Goal: Task Accomplishment & Management: Manage account settings

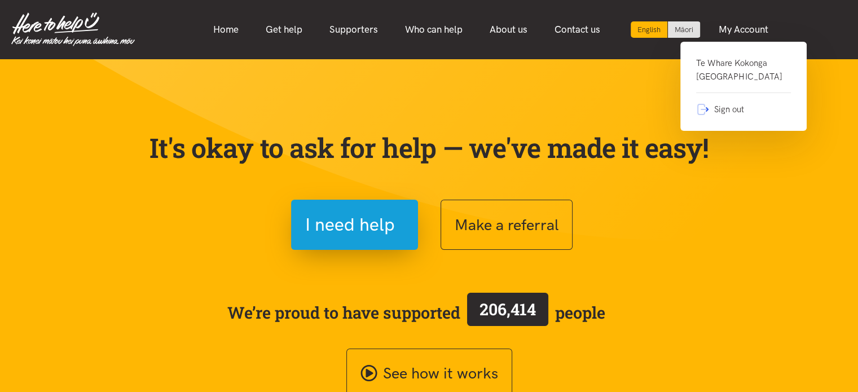
click at [737, 65] on link "Te Whare Kokonga Melville Community House" at bounding box center [743, 74] width 95 height 37
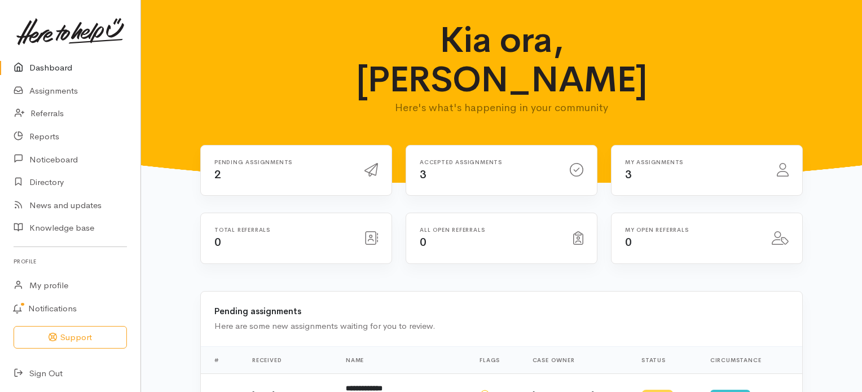
drag, startPoint x: 855, startPoint y: 142, endPoint x: 846, endPoint y: 71, distance: 71.6
click at [846, 71] on div "Kia ora, [PERSON_NAME] Here's what's happening in your community" at bounding box center [502, 72] width 694 height 104
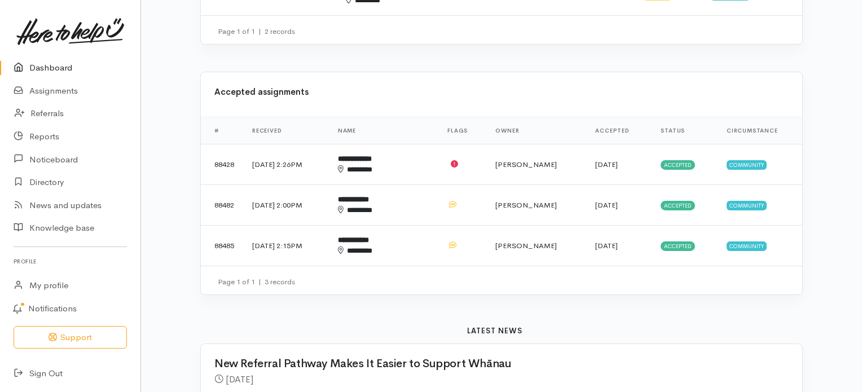
scroll to position [456, 0]
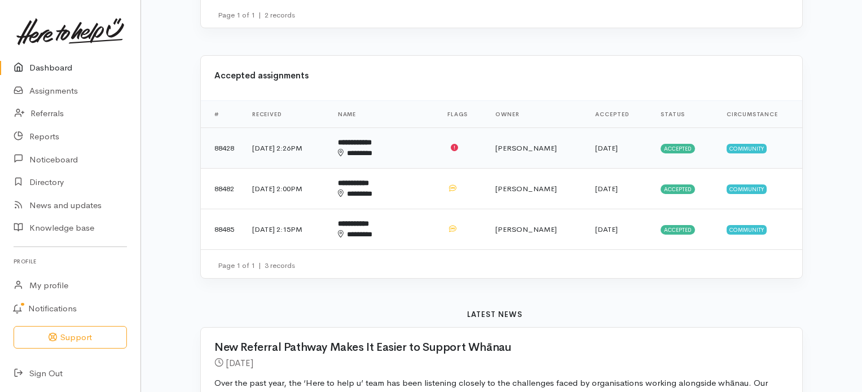
click at [372, 139] on b "**********" at bounding box center [355, 142] width 34 height 7
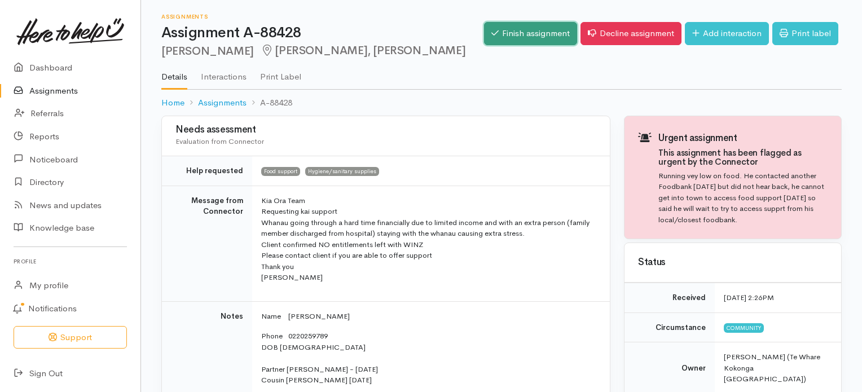
click at [536, 38] on link "Finish assignment" at bounding box center [530, 33] width 93 height 23
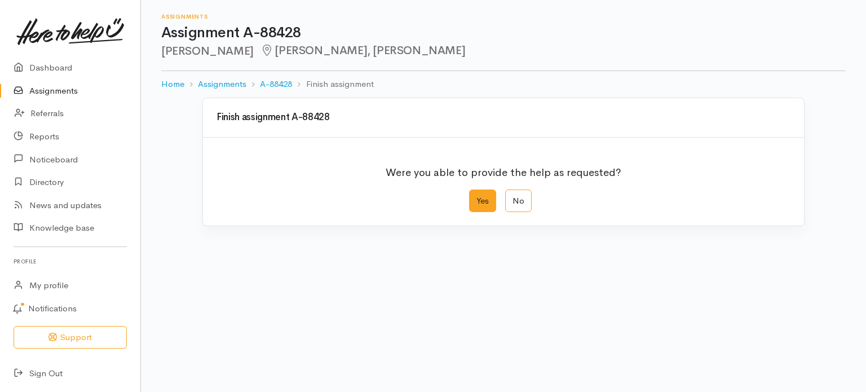
click at [481, 204] on label "Yes" at bounding box center [482, 201] width 27 height 23
click at [477, 197] on input "Yes" at bounding box center [472, 193] width 7 height 7
radio input "true"
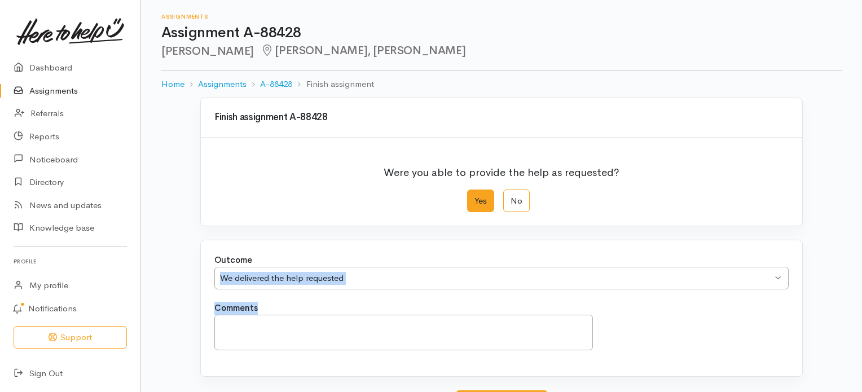
drag, startPoint x: 861, startPoint y: 235, endPoint x: 863, endPoint y: 316, distance: 81.3
click at [862, 316] on html "Support Your 'Here to help u' liaison Your contact within the 'Here to help u' …" at bounding box center [431, 196] width 862 height 392
click at [842, 316] on div "Finish assignment A-88428 Were you able to provide the help as requested? Yes N…" at bounding box center [501, 295] width 721 height 394
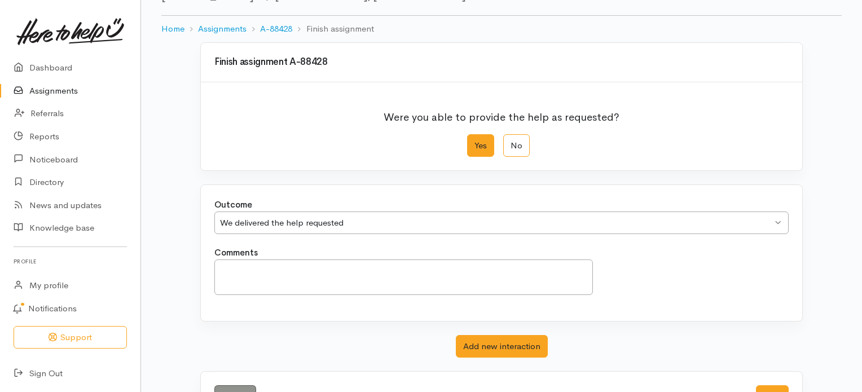
scroll to position [97, 0]
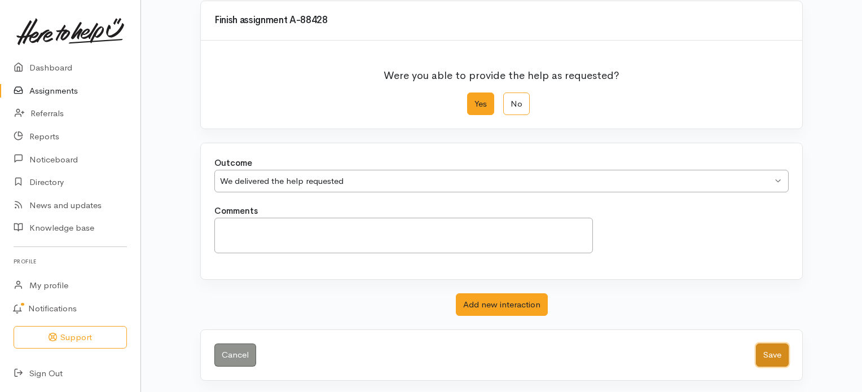
click at [772, 354] on button "Save" at bounding box center [772, 355] width 33 height 23
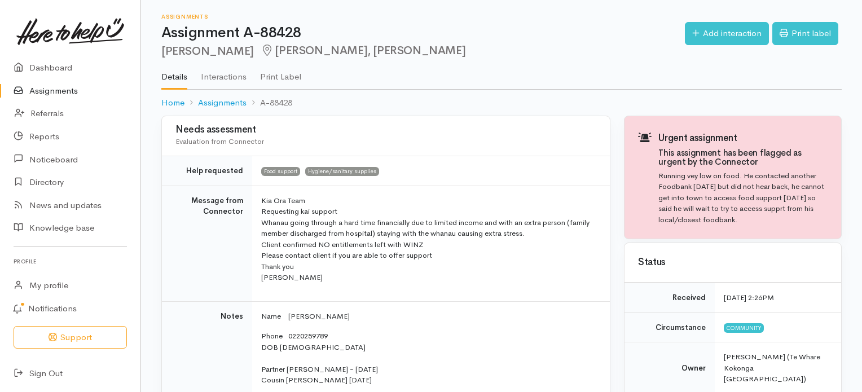
click at [64, 93] on link "Assignments" at bounding box center [70, 91] width 140 height 23
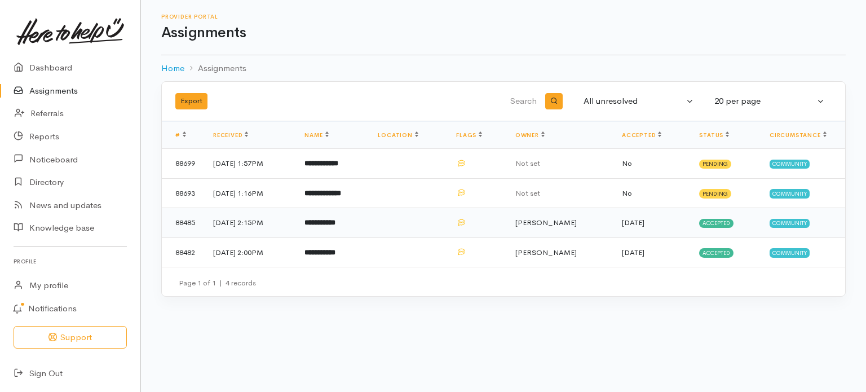
click at [336, 224] on b "**********" at bounding box center [320, 222] width 31 height 7
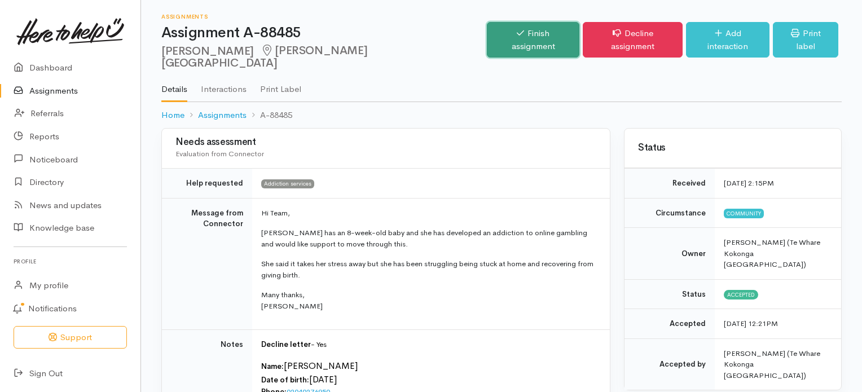
click at [530, 31] on link "Finish assignment" at bounding box center [533, 40] width 93 height 36
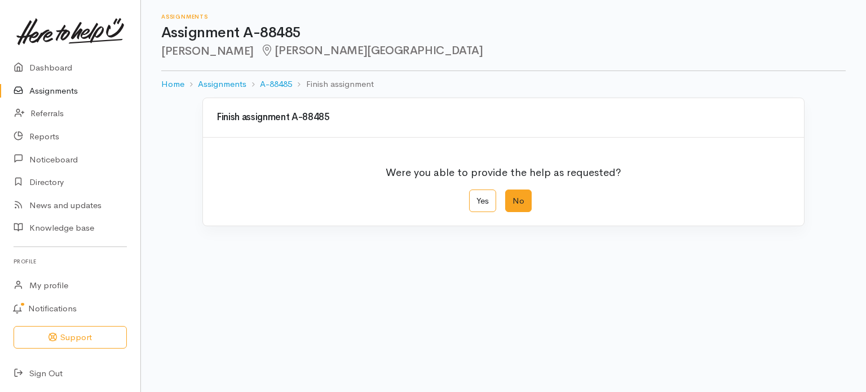
click at [519, 204] on label "No" at bounding box center [518, 201] width 27 height 23
click at [513, 197] on input "No" at bounding box center [508, 193] width 7 height 7
radio input "true"
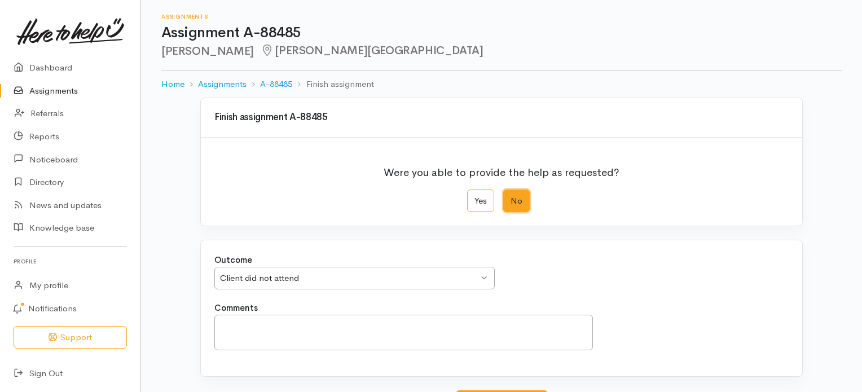
scroll to position [97, 0]
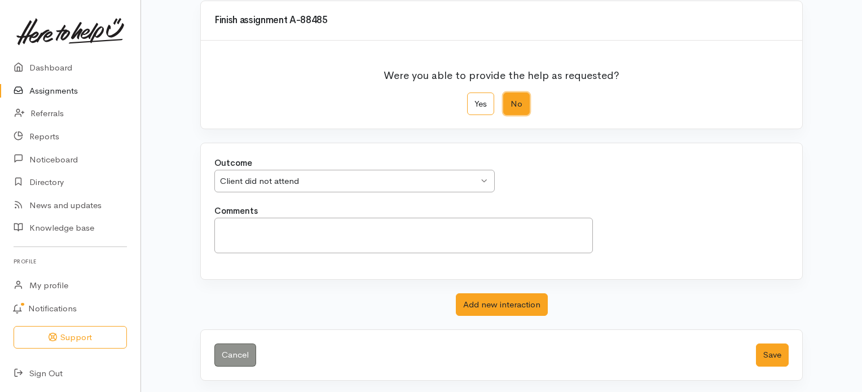
click at [485, 181] on div "Client did not attend Client did not attend" at bounding box center [354, 181] width 280 height 23
click at [773, 350] on button "Save" at bounding box center [772, 355] width 33 height 23
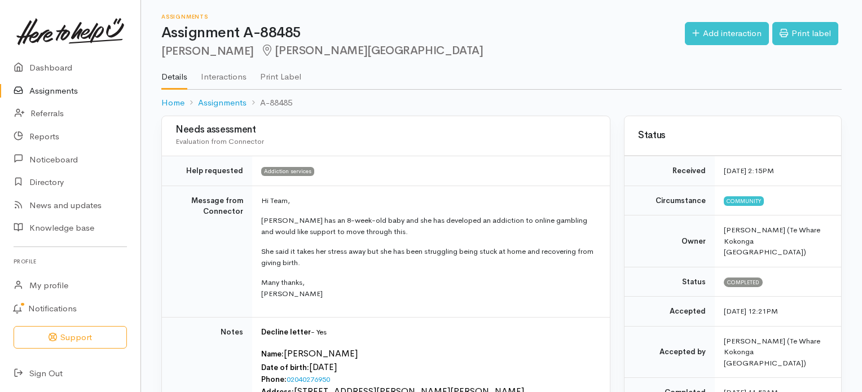
click at [67, 89] on link "Assignments" at bounding box center [70, 91] width 140 height 23
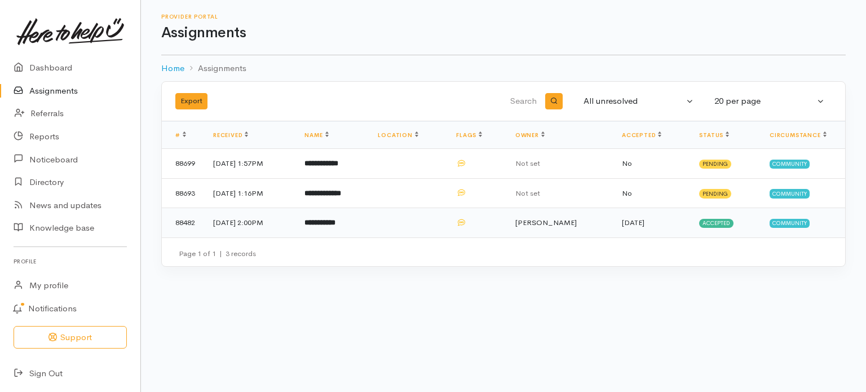
click at [336, 220] on b "**********" at bounding box center [320, 222] width 31 height 7
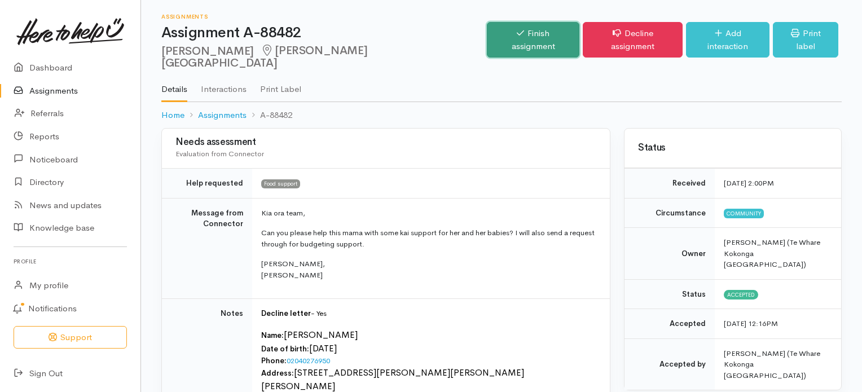
click at [520, 36] on link "Finish assignment" at bounding box center [533, 40] width 93 height 36
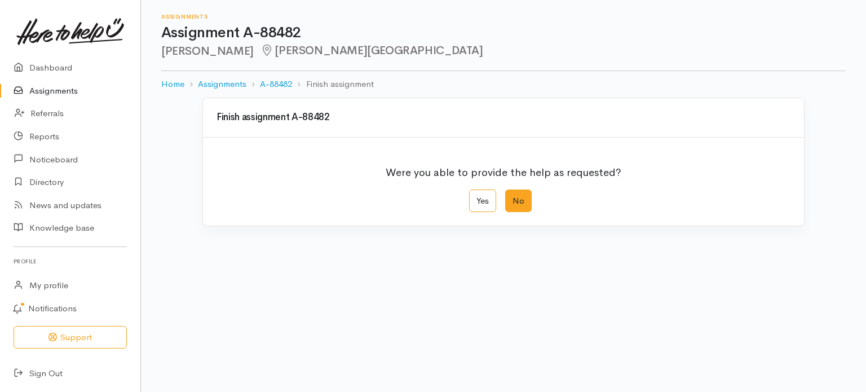
click at [521, 201] on label "No" at bounding box center [518, 201] width 27 height 23
click at [513, 197] on input "No" at bounding box center [508, 193] width 7 height 7
radio input "true"
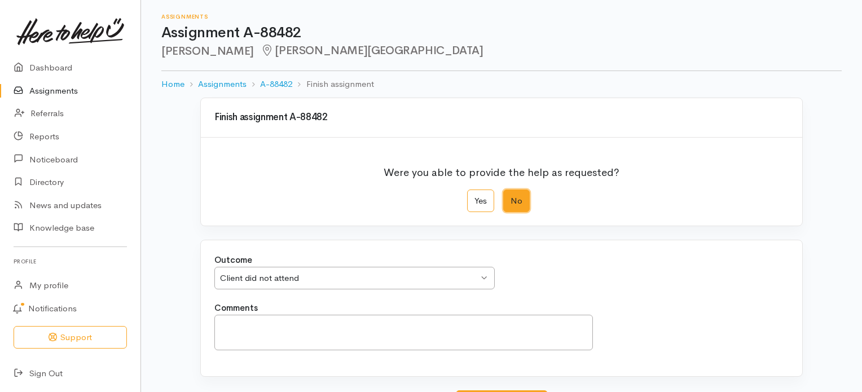
click at [483, 277] on div "Client did not attend Client did not attend" at bounding box center [354, 278] width 280 height 23
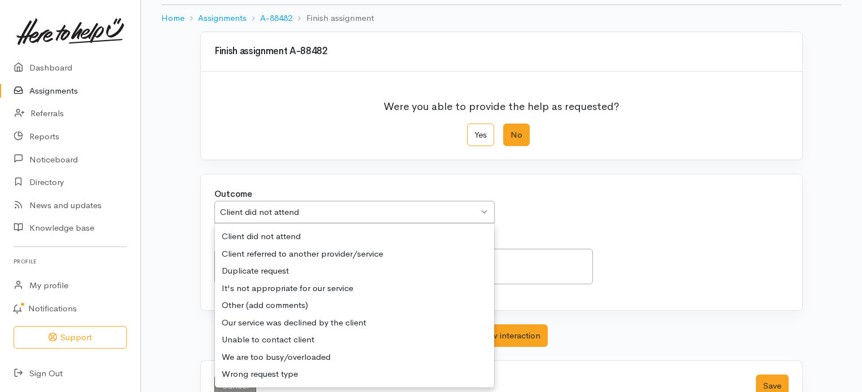
scroll to position [97, 0]
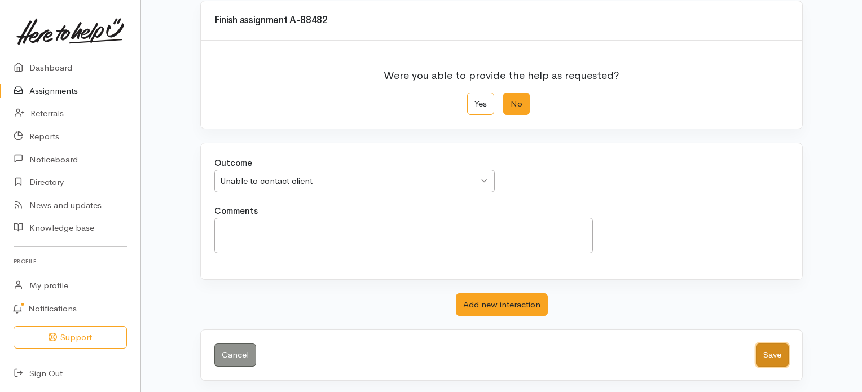
click at [772, 355] on button "Save" at bounding box center [772, 355] width 33 height 23
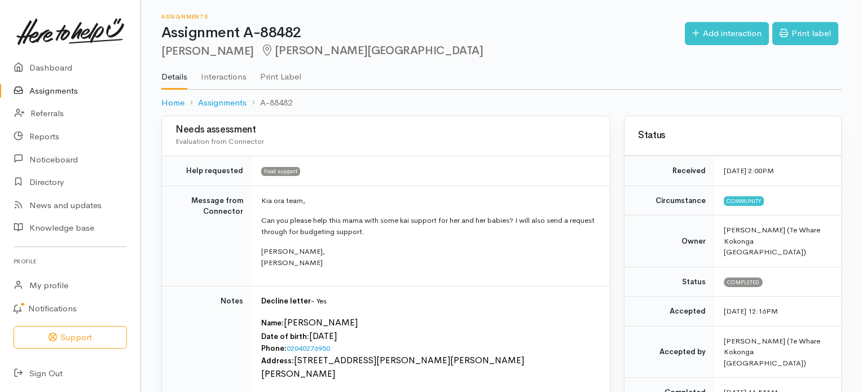
click at [56, 91] on link "Assignments" at bounding box center [70, 91] width 140 height 23
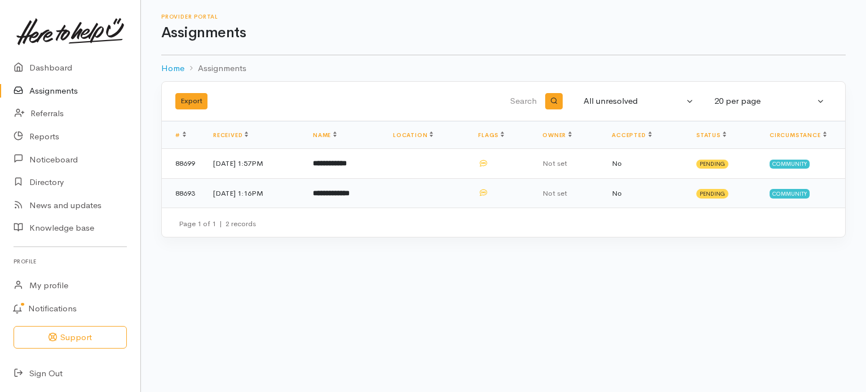
click at [350, 192] on b "**********" at bounding box center [331, 193] width 37 height 7
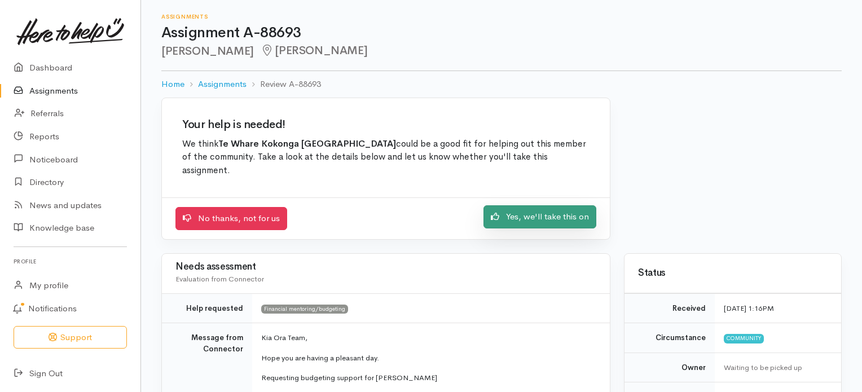
click at [536, 217] on link "Yes, we'll take this on" at bounding box center [539, 216] width 113 height 23
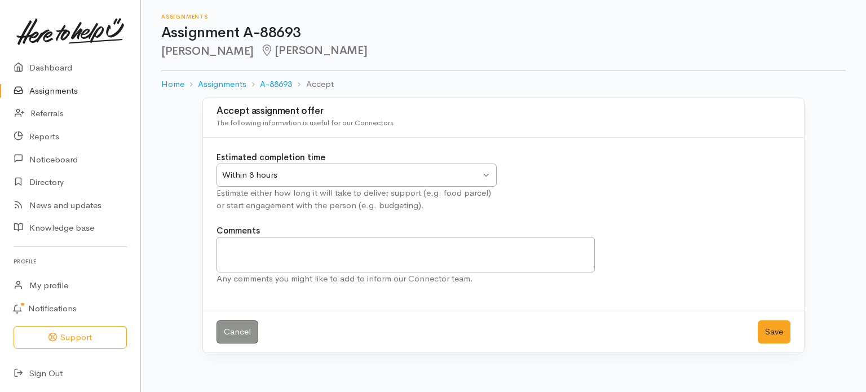
click at [487, 173] on div "Within 8 hours Within 8 hours" at bounding box center [357, 175] width 280 height 23
click at [774, 329] on button "Save" at bounding box center [774, 331] width 33 height 23
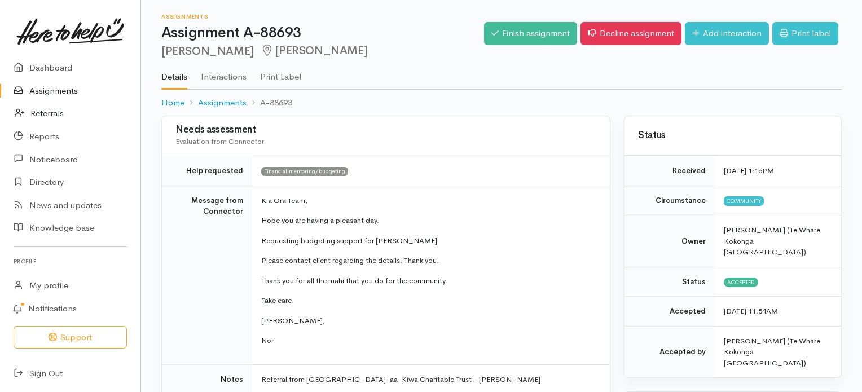
click at [52, 115] on link "Referrals" at bounding box center [70, 113] width 140 height 23
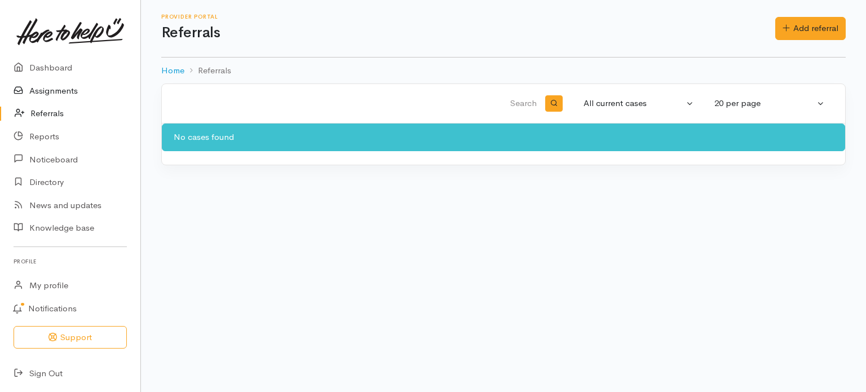
click at [47, 90] on link "Assignments" at bounding box center [70, 91] width 140 height 23
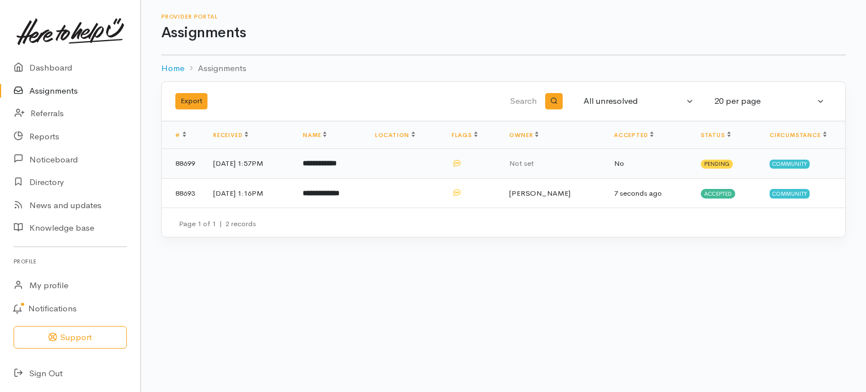
click at [337, 164] on b "**********" at bounding box center [320, 163] width 34 height 7
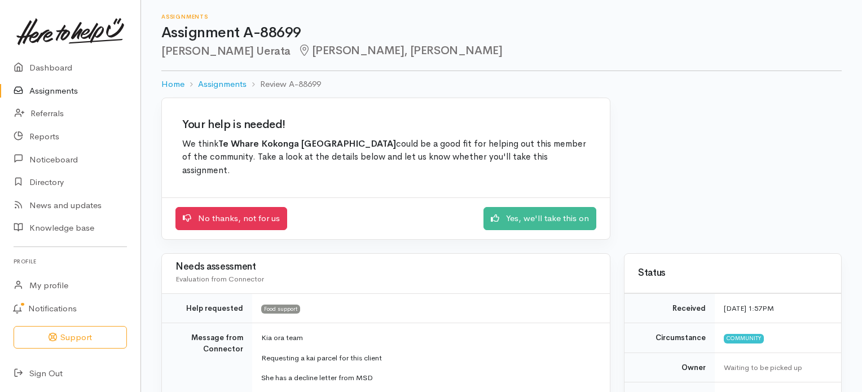
click at [48, 89] on link "Assignments" at bounding box center [70, 91] width 140 height 23
